Goal: Information Seeking & Learning: Learn about a topic

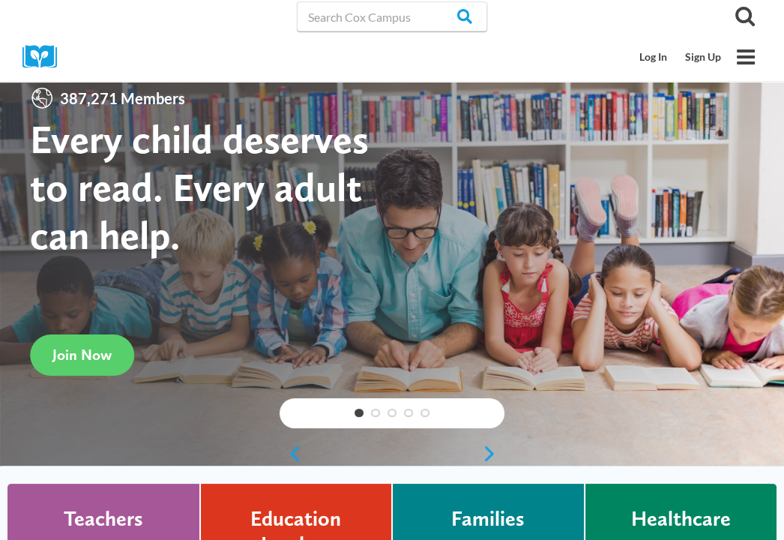
click at [0, 0] on link "Talk with Me Baby for Birthing Centers" at bounding box center [0, 0] width 0 height 0
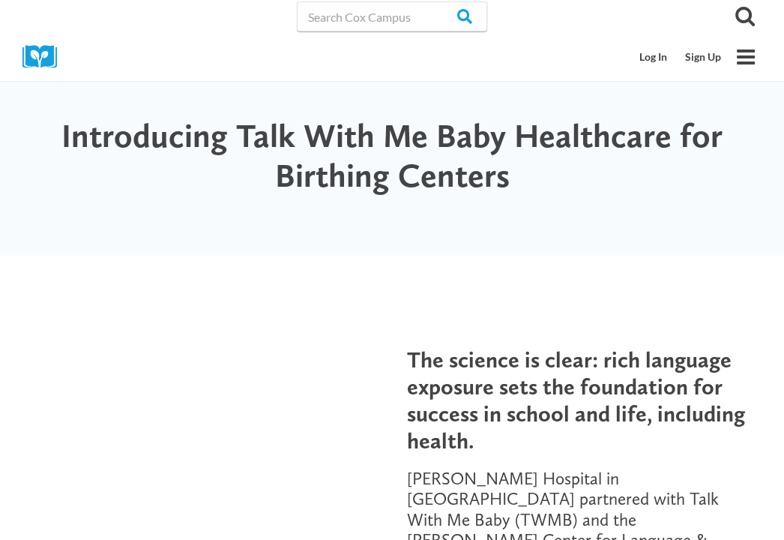
click at [440, 184] on h1 "Introducing Talk With Me Baby Healthcare for Birthing Centers" at bounding box center [392, 155] width 724 height 79
click at [0, 0] on link "En español" at bounding box center [0, 0] width 0 height 0
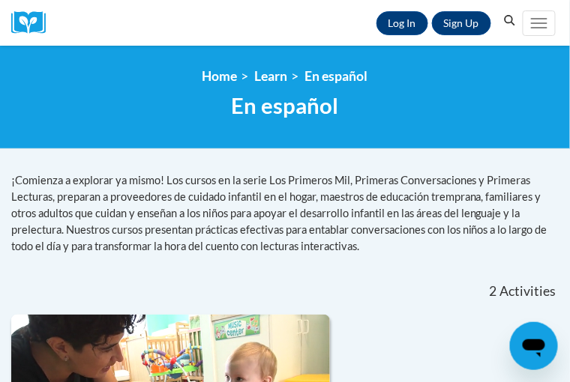
click at [0, 0] on span "PK-5 Structured Literacy Program" at bounding box center [0, 0] width 0 height 0
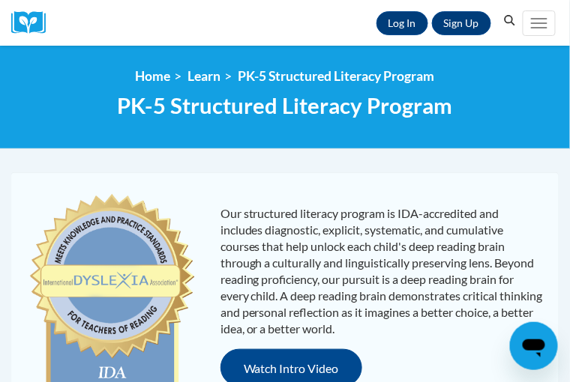
click at [304, 268] on p "Our structured literacy program is IDA-accredited and includes diagnostic, expl…" at bounding box center [381, 271] width 323 height 132
